Goal: Check status: Check status

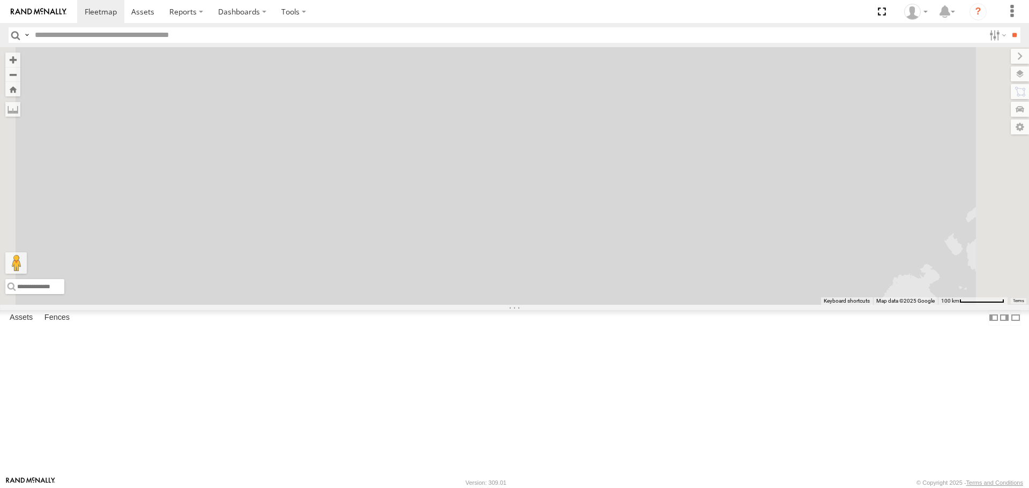
click at [70, 35] on input "text" at bounding box center [508, 35] width 954 height 16
click at [1008, 27] on input "**" at bounding box center [1014, 35] width 12 height 16
click at [0, 0] on span at bounding box center [0, 0] width 0 height 0
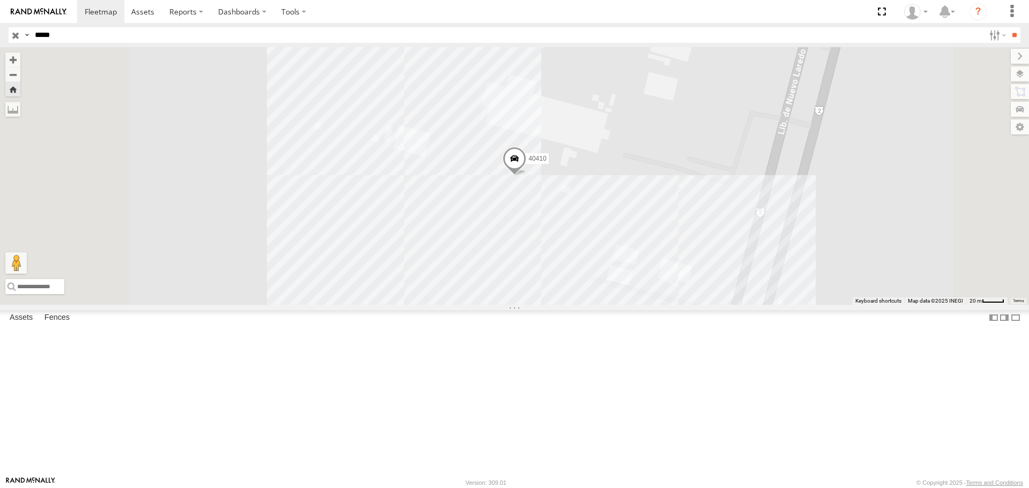
drag, startPoint x: 80, startPoint y: 35, endPoint x: -72, endPoint y: 82, distance: 159.2
click at [0, 82] on html at bounding box center [514, 244] width 1029 height 488
click at [1008, 27] on input "**" at bounding box center [1014, 35] width 12 height 16
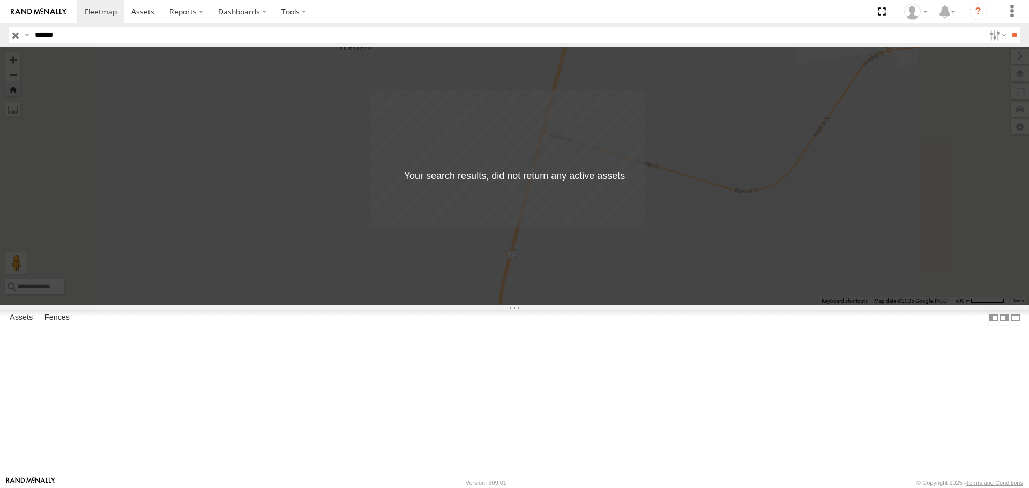
type input "*****"
click at [1008, 27] on input "**" at bounding box center [1014, 35] width 12 height 16
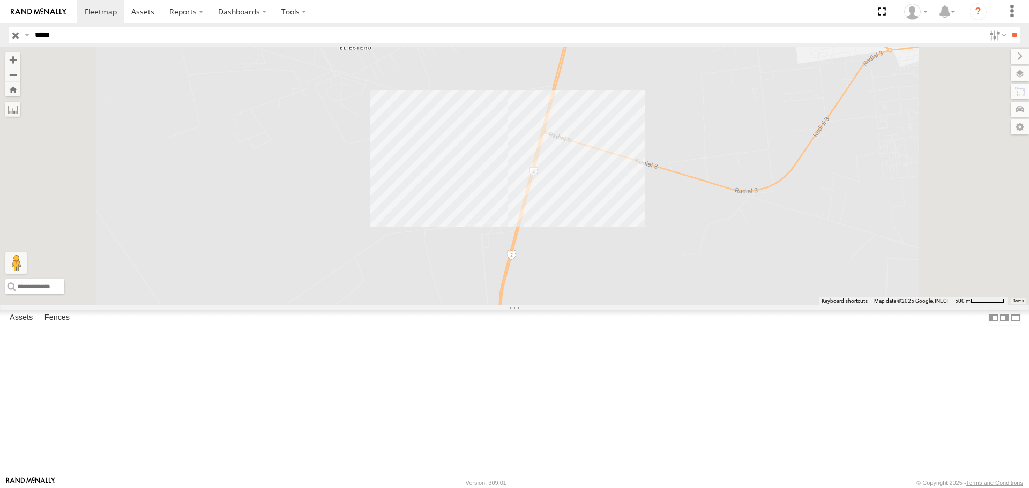
click at [0, 0] on span at bounding box center [0, 0] width 0 height 0
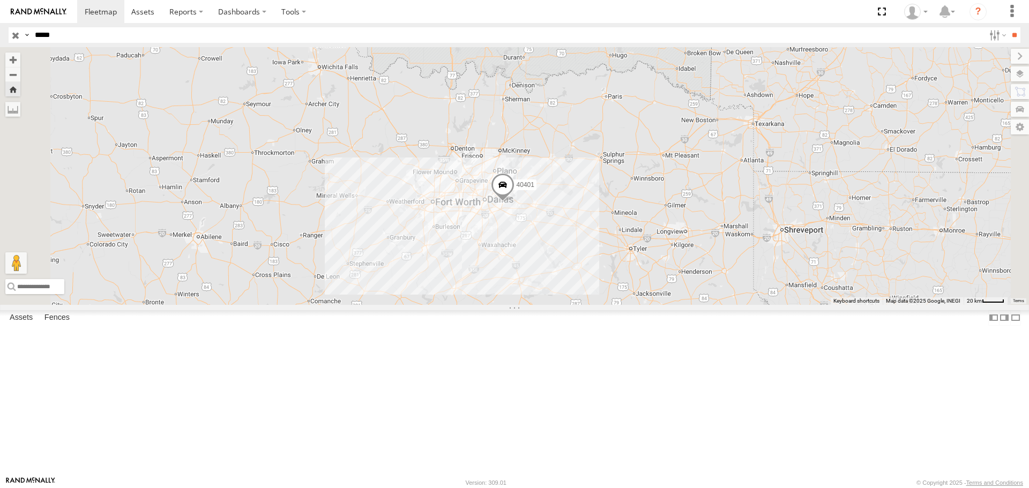
click at [514, 203] on span at bounding box center [503, 188] width 24 height 29
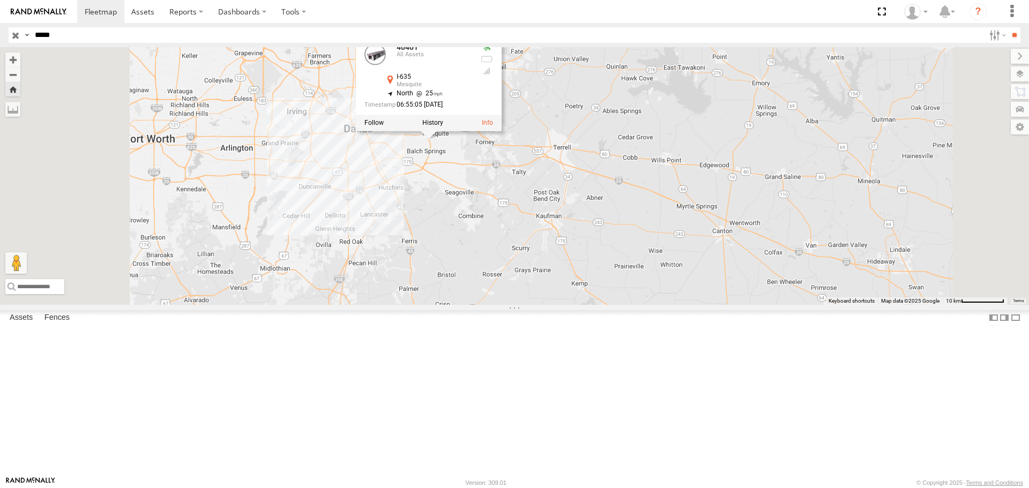
drag, startPoint x: 558, startPoint y: 264, endPoint x: 608, endPoint y: 297, distance: 59.6
click at [608, 297] on div "40401 40401 All Assets I-635 Mesquite 32.75406 , -96.61607 North 25 06:55:05 [D…" at bounding box center [514, 175] width 1029 height 257
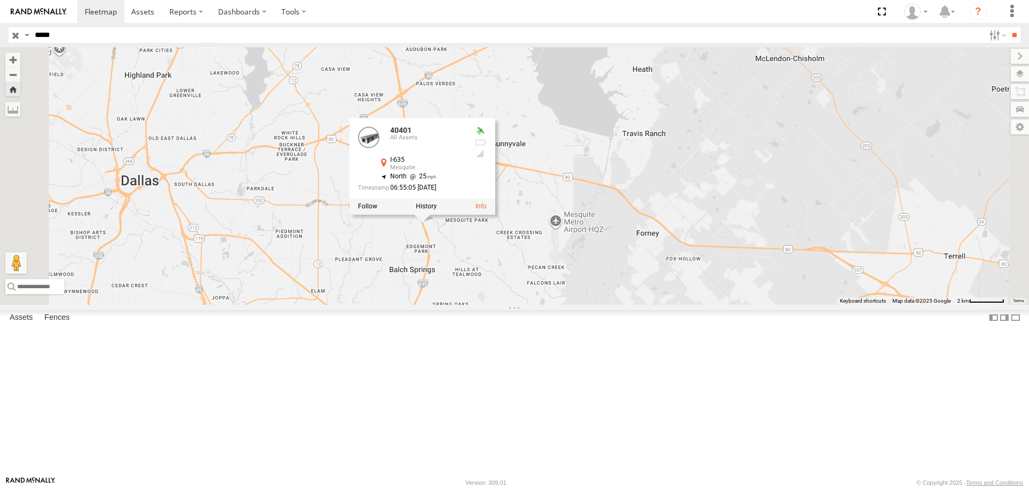
drag, startPoint x: 548, startPoint y: 240, endPoint x: 580, endPoint y: 341, distance: 106.3
click at [580, 304] on div "40401 40401 All Assets I-635 Mesquite 32.75406 , -96.61607 North 25 06:55:05 [D…" at bounding box center [514, 175] width 1029 height 257
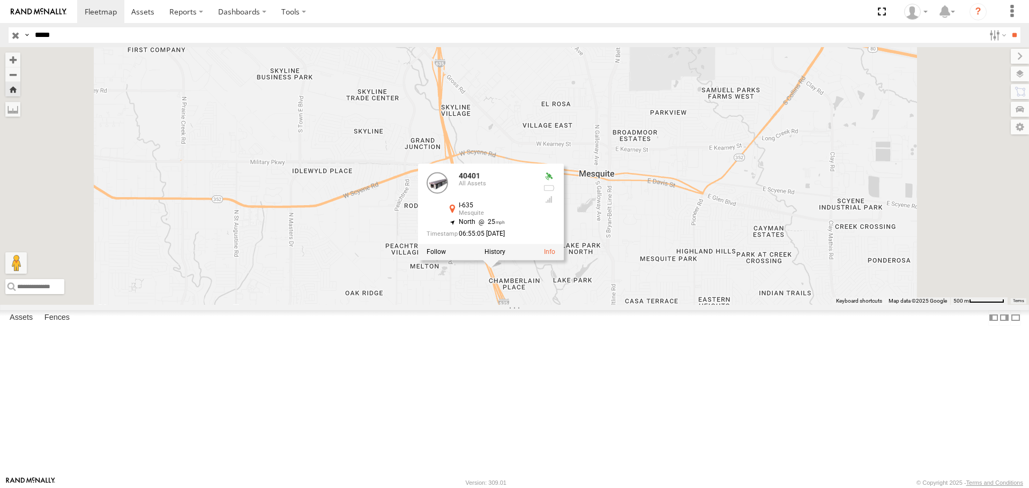
drag, startPoint x: 592, startPoint y: 380, endPoint x: 596, endPoint y: 399, distance: 19.2
click at [596, 304] on div "40401 40401 All Assets I-635 Mesquite 32.75406 , -96.61607 North 25 06:55:05 [D…" at bounding box center [514, 175] width 1029 height 257
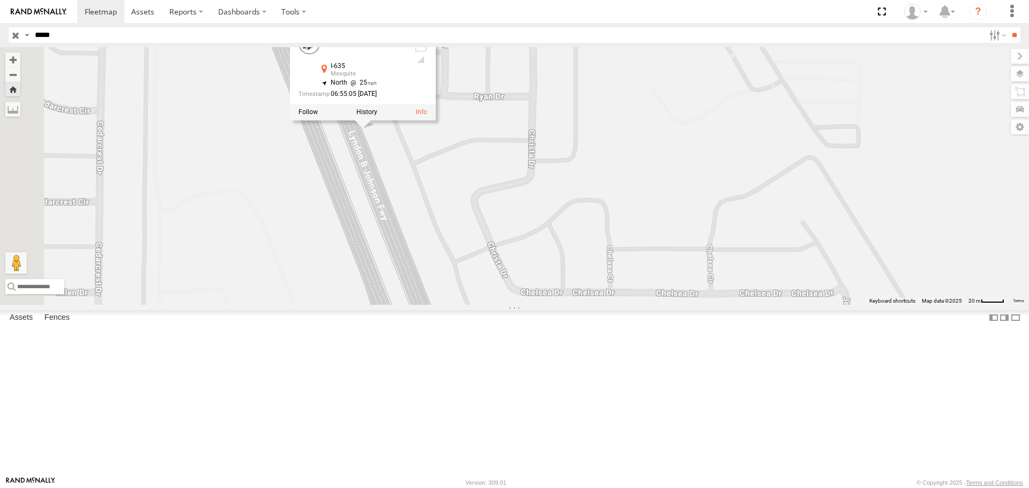
drag, startPoint x: 506, startPoint y: 129, endPoint x: 669, endPoint y: 373, distance: 293.2
click at [669, 304] on div "40401 40401 All Assets I-635 Mesquite 32.75406 , -96.61607 North 25 06:55:05 [D…" at bounding box center [514, 175] width 1029 height 257
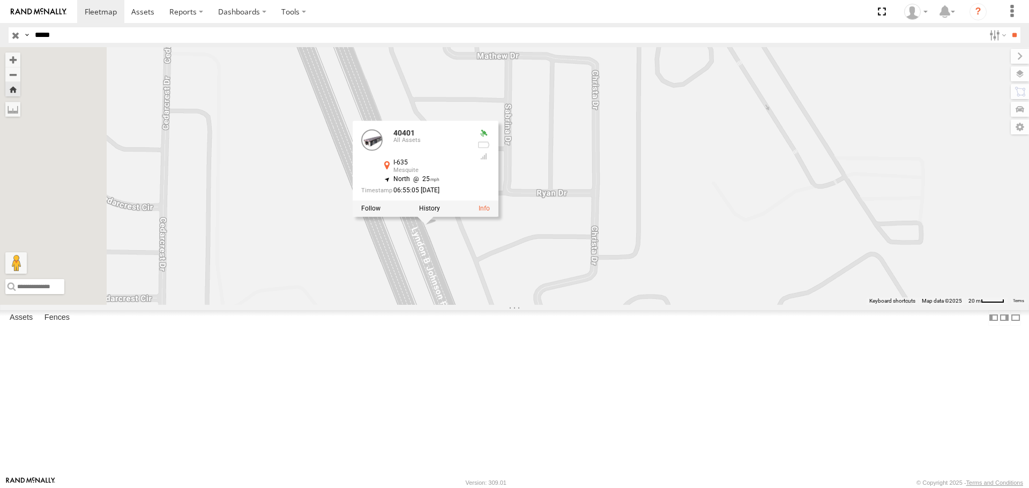
drag, startPoint x: 633, startPoint y: 132, endPoint x: 678, endPoint y: 191, distance: 74.2
click at [678, 191] on div "40401 40401 All Assets I-635 Mesquite 32.75406 , -96.61607 North 25 06:55:05 [D…" at bounding box center [514, 175] width 1029 height 257
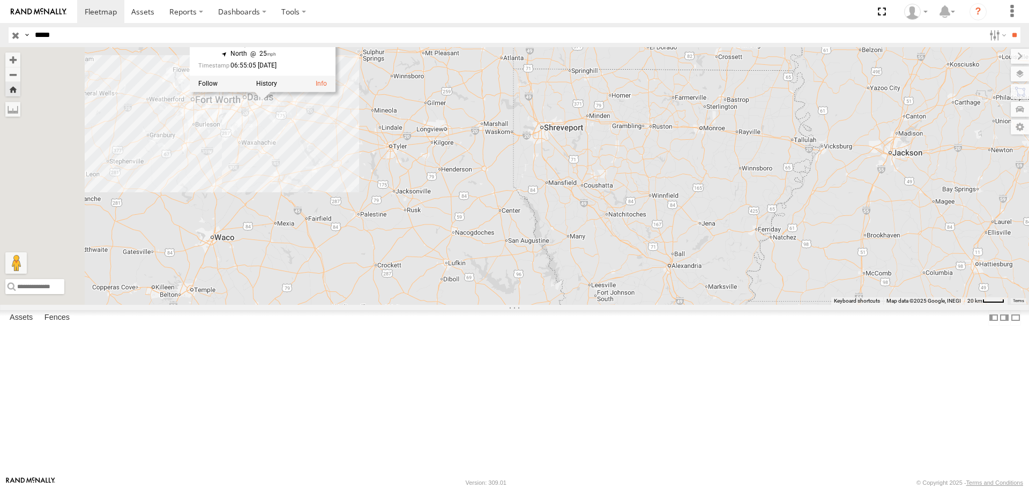
drag, startPoint x: 404, startPoint y: 130, endPoint x: 550, endPoint y: 265, distance: 199.5
click at [550, 264] on div "40401 40401 All Assets I-635 Mesquite 32.75406 , -96.61607 North 25 06:55:05 [D…" at bounding box center [514, 175] width 1029 height 257
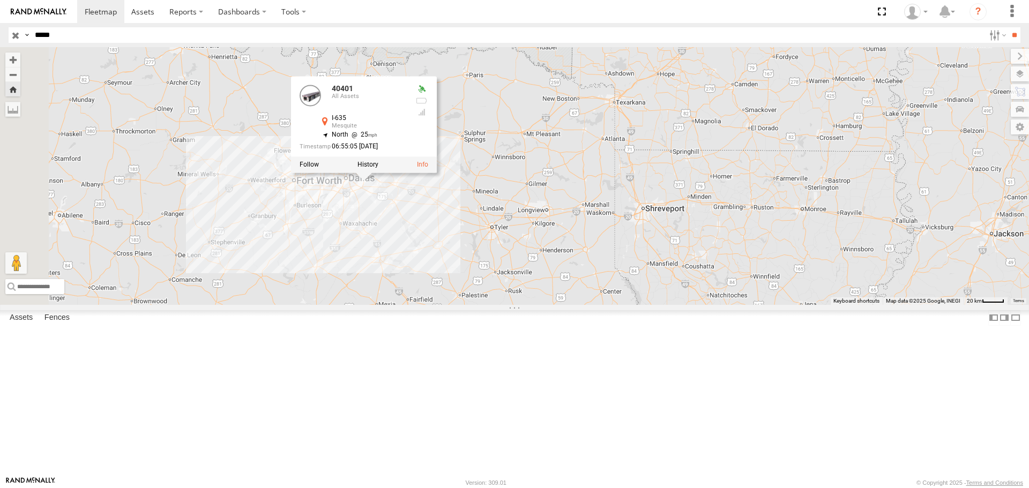
drag, startPoint x: 389, startPoint y: 232, endPoint x: 496, endPoint y: 305, distance: 129.2
click at [496, 304] on div "40401 40401 All Assets I-635 Mesquite 32.75406 , -96.61607 North 25 06:55:05 [D…" at bounding box center [514, 175] width 1029 height 257
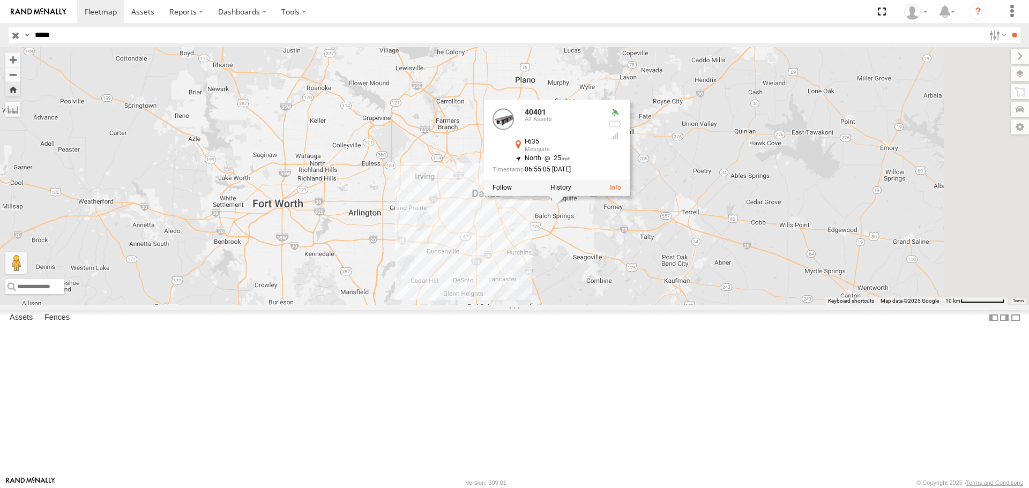
drag, startPoint x: 686, startPoint y: 348, endPoint x: 595, endPoint y: 309, distance: 98.7
click at [595, 304] on div "40401 40401 All Assets I-635 Mesquite 32.75406 , -96.61607 North 25 06:55:05 [D…" at bounding box center [514, 175] width 1029 height 257
